Goal: Obtain resource: Obtain resource

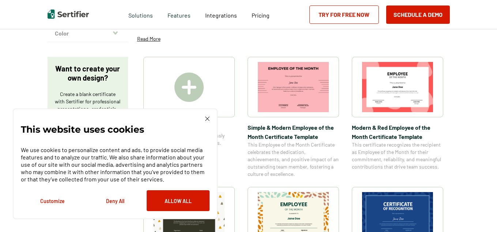
scroll to position [111, 0]
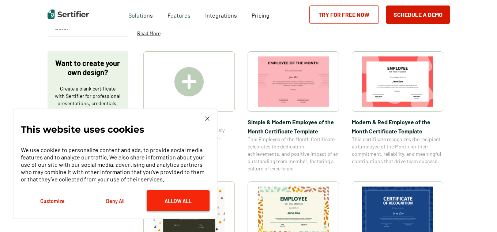
click at [166, 195] on button "Allow All" at bounding box center [178, 200] width 63 height 21
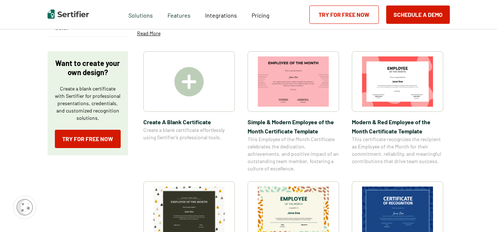
click at [398, 75] on img at bounding box center [397, 81] width 71 height 50
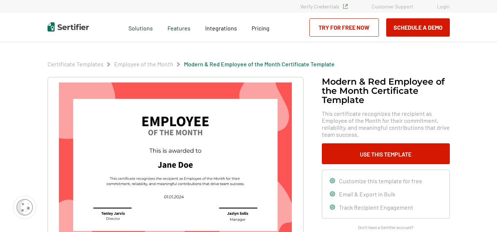
click at [121, 210] on img at bounding box center [175, 164] width 233 height 165
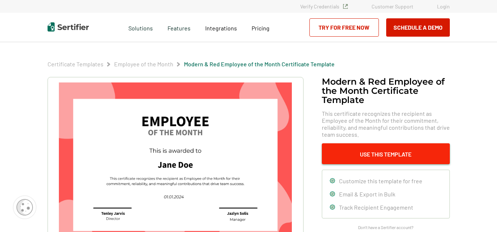
click at [360, 151] on button "Use This Template" at bounding box center [386, 153] width 128 height 21
